Goal: Task Accomplishment & Management: Manage account settings

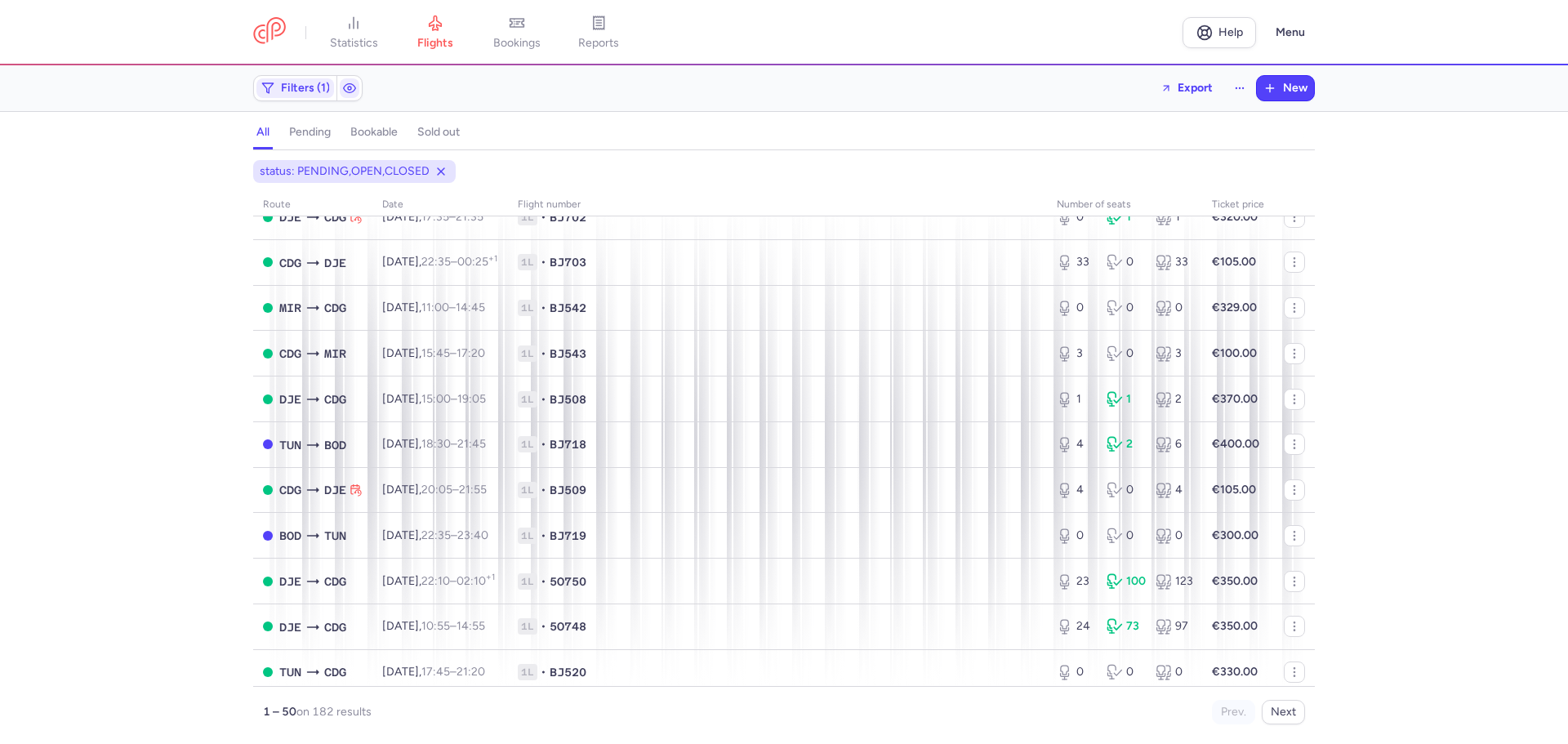
scroll to position [1716, 0]
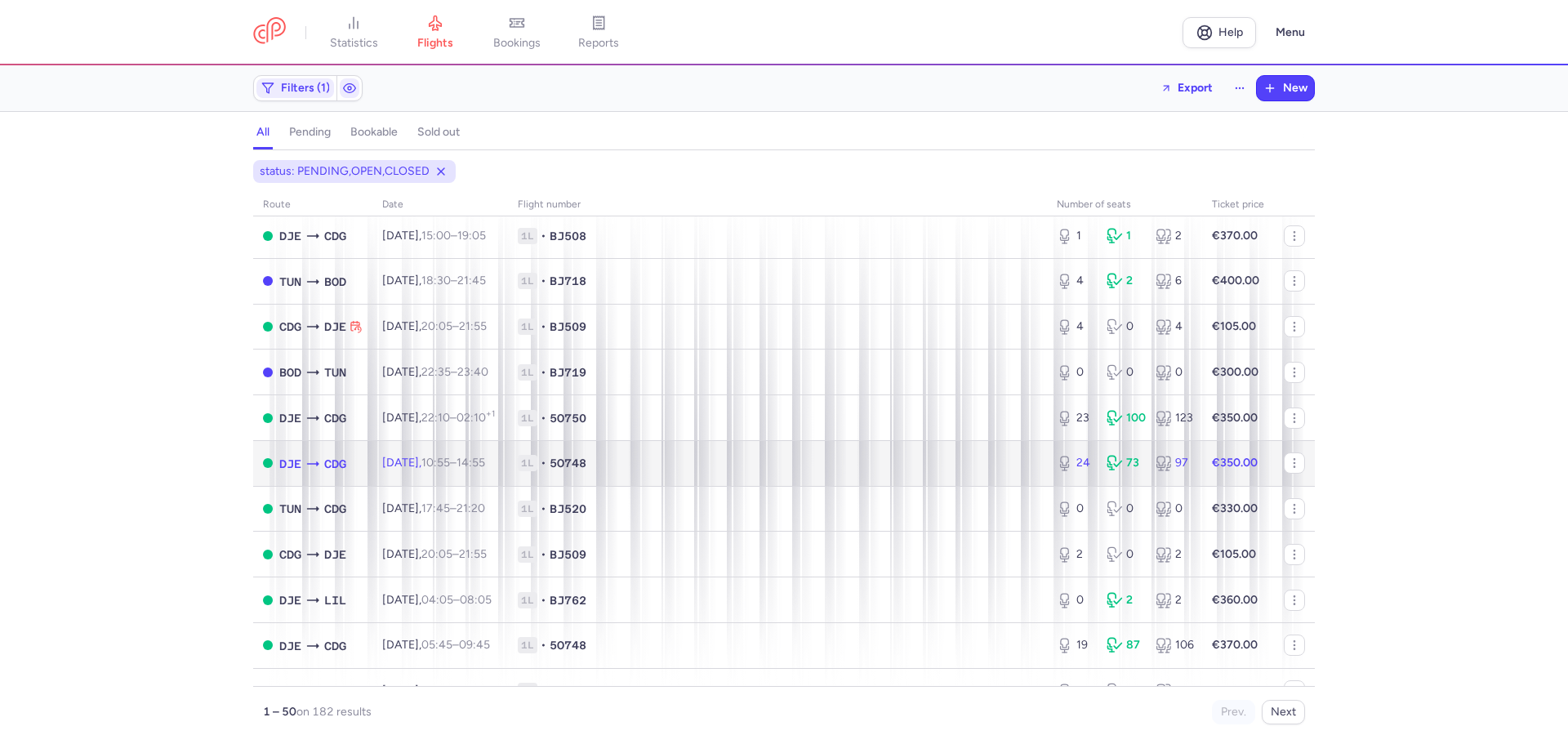
click at [1011, 454] on td "1L • 5O748" at bounding box center [777, 463] width 539 height 45
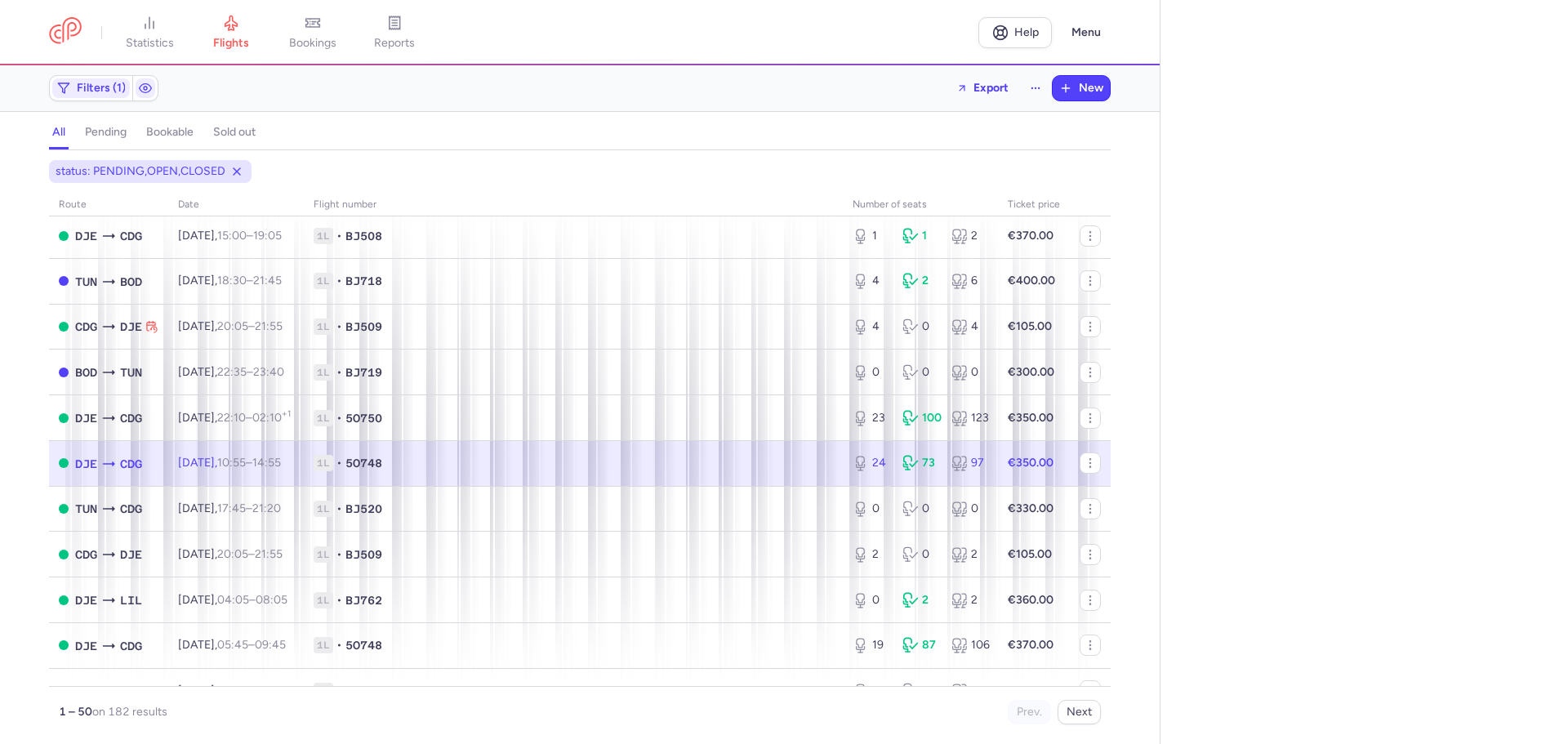
select select "hours"
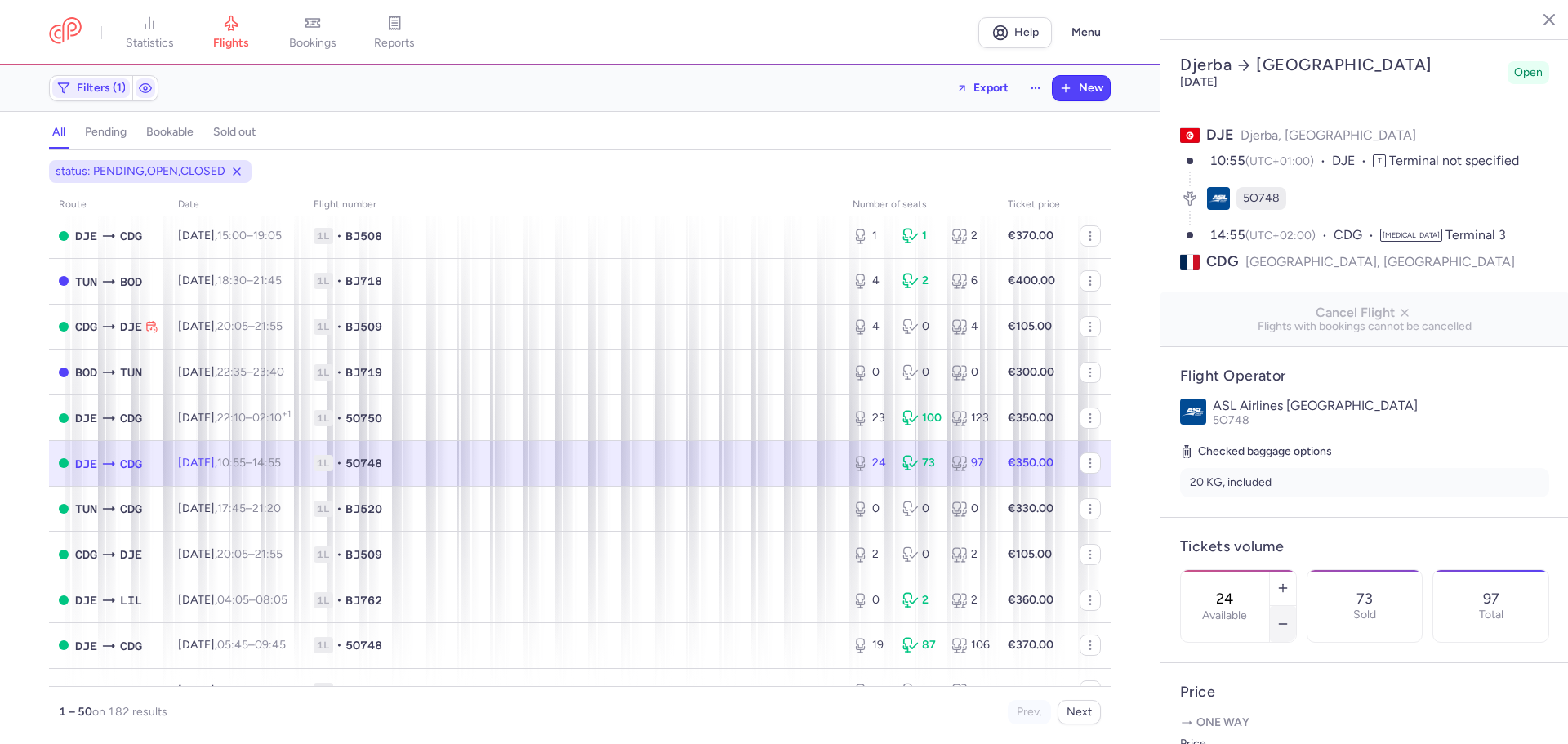
click at [1290, 618] on icon "button" at bounding box center [1283, 624] width 13 height 13
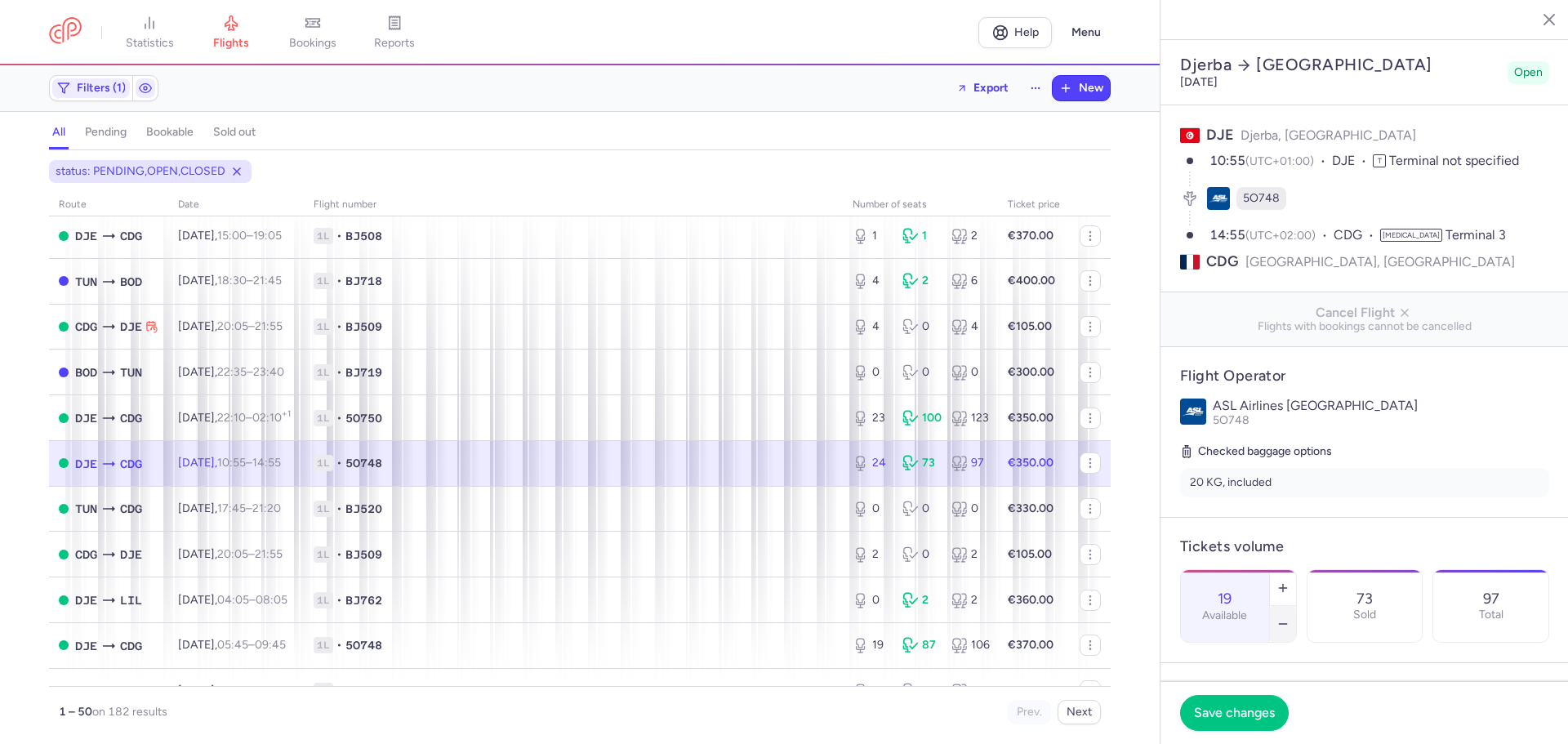
click at [1290, 618] on icon "button" at bounding box center [1283, 624] width 13 height 13
type input "18"
click at [1226, 707] on span "Save changes" at bounding box center [1234, 712] width 81 height 15
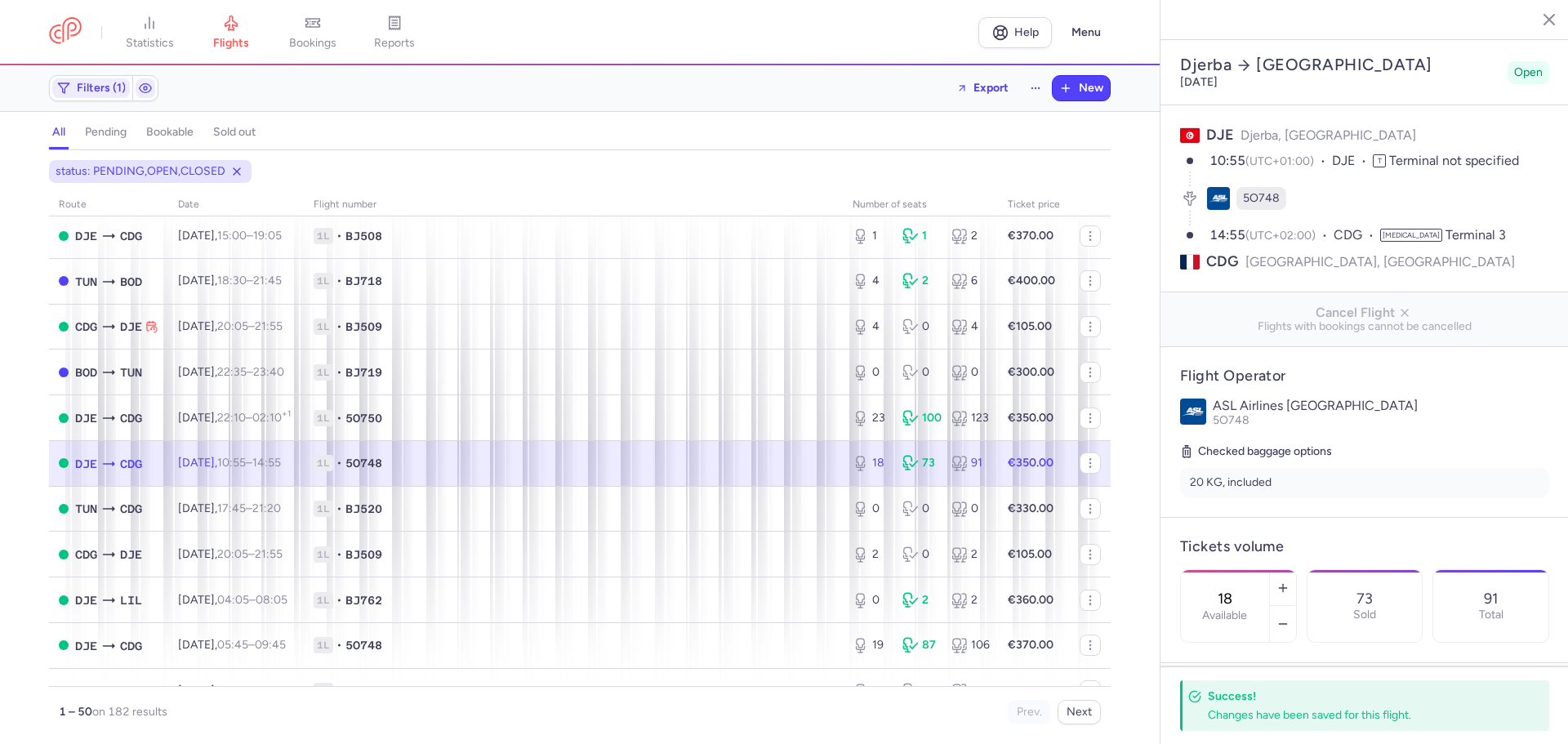
click at [1538, 15] on icon "button" at bounding box center [1537, 19] width 16 height 16
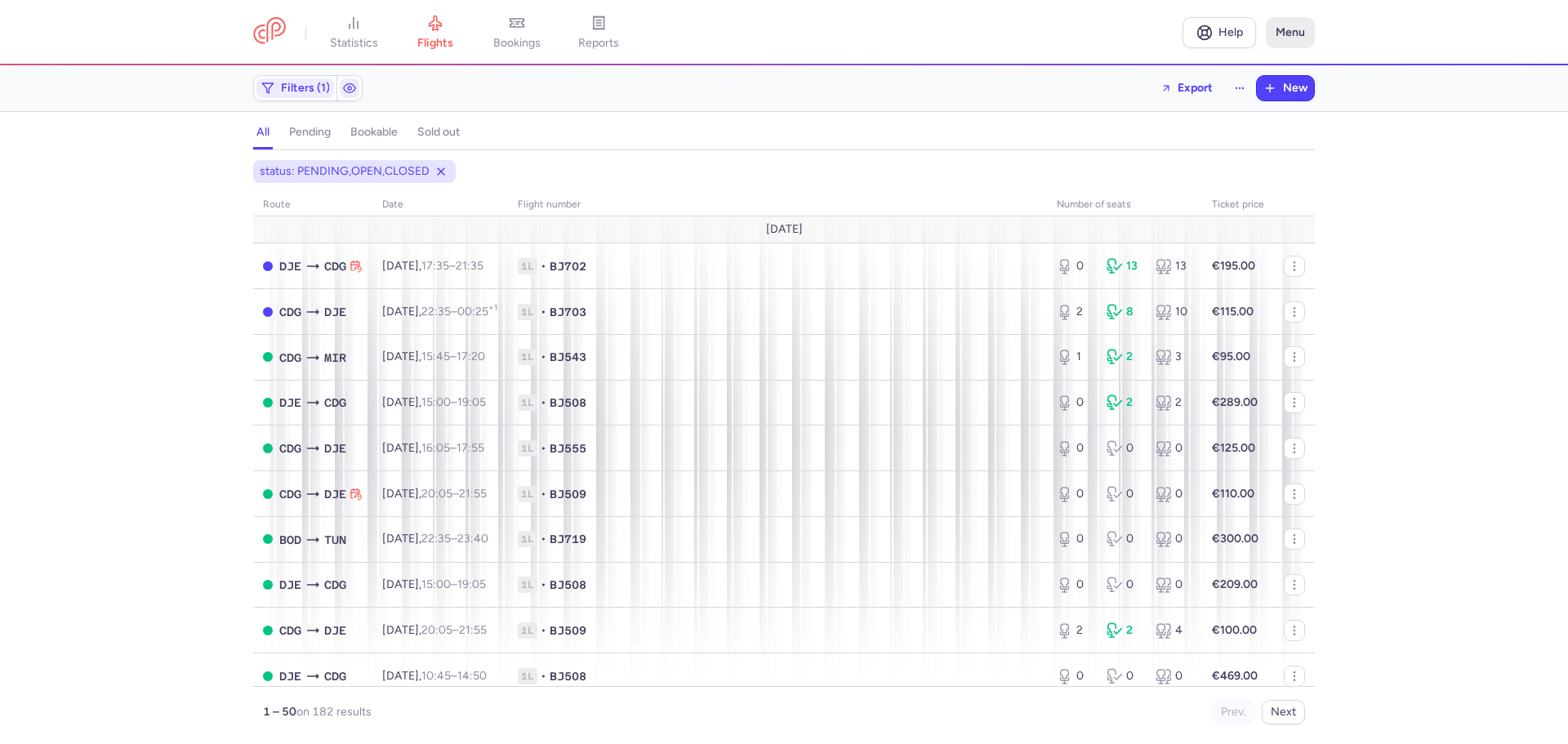
click at [1291, 30] on button "Menu" at bounding box center [1291, 33] width 49 height 31
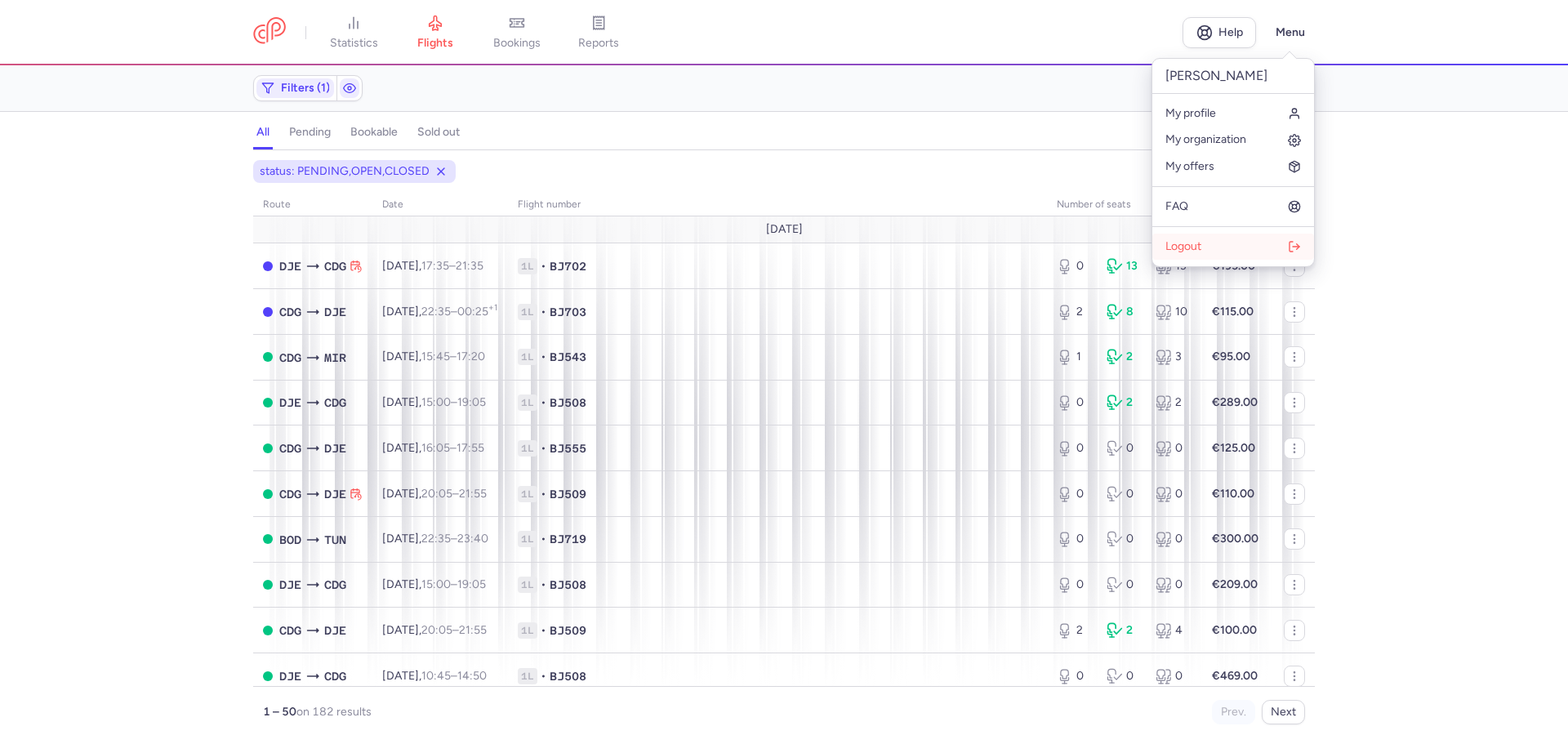
click at [1181, 250] on span "Logout" at bounding box center [1183, 246] width 36 height 13
